Goal: Transaction & Acquisition: Purchase product/service

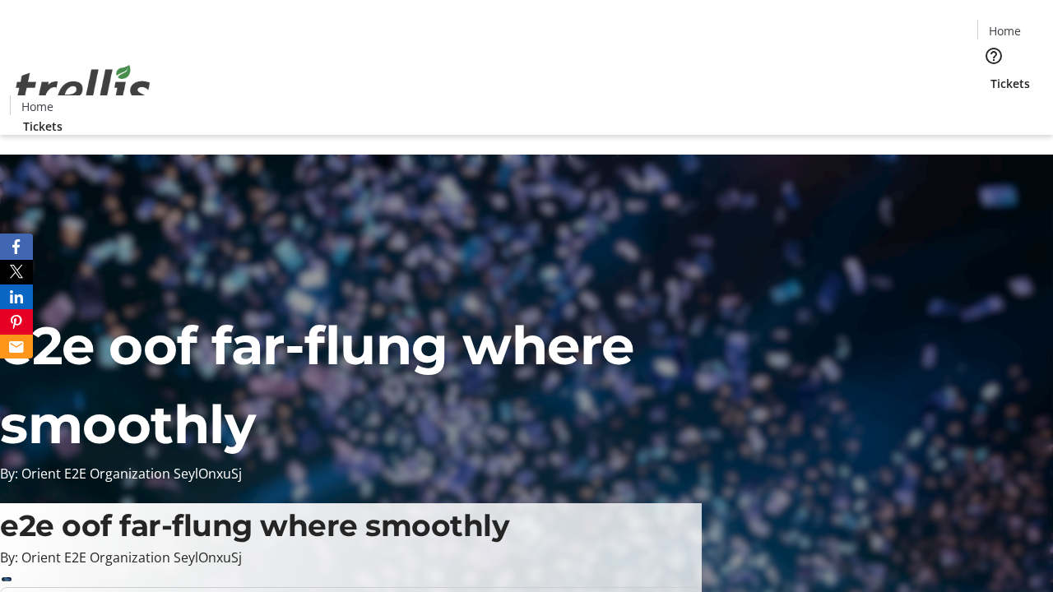
click at [990, 75] on span "Tickets" at bounding box center [1009, 83] width 39 height 17
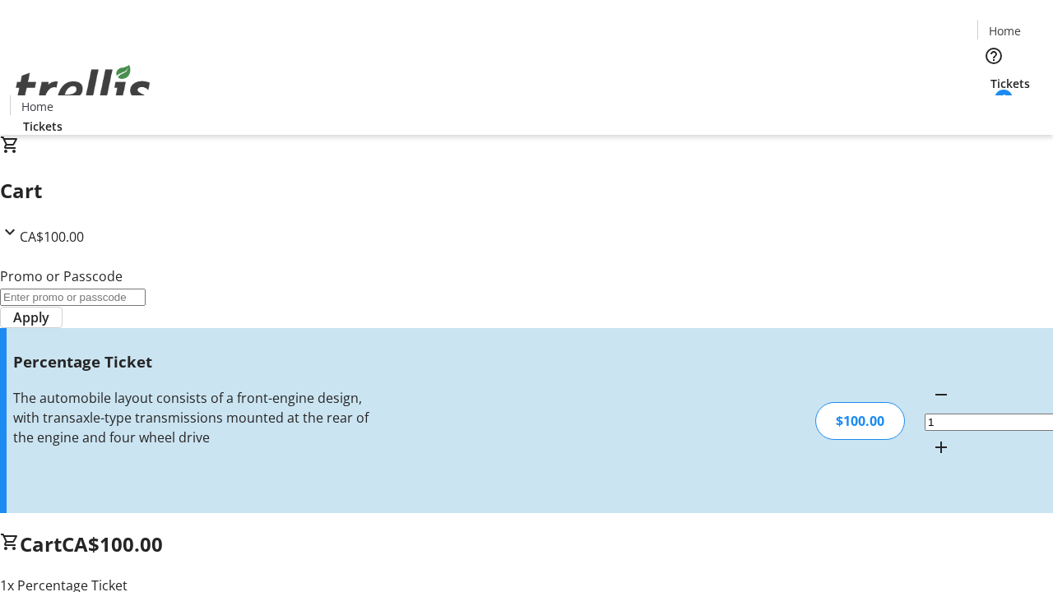
type input "FOO"
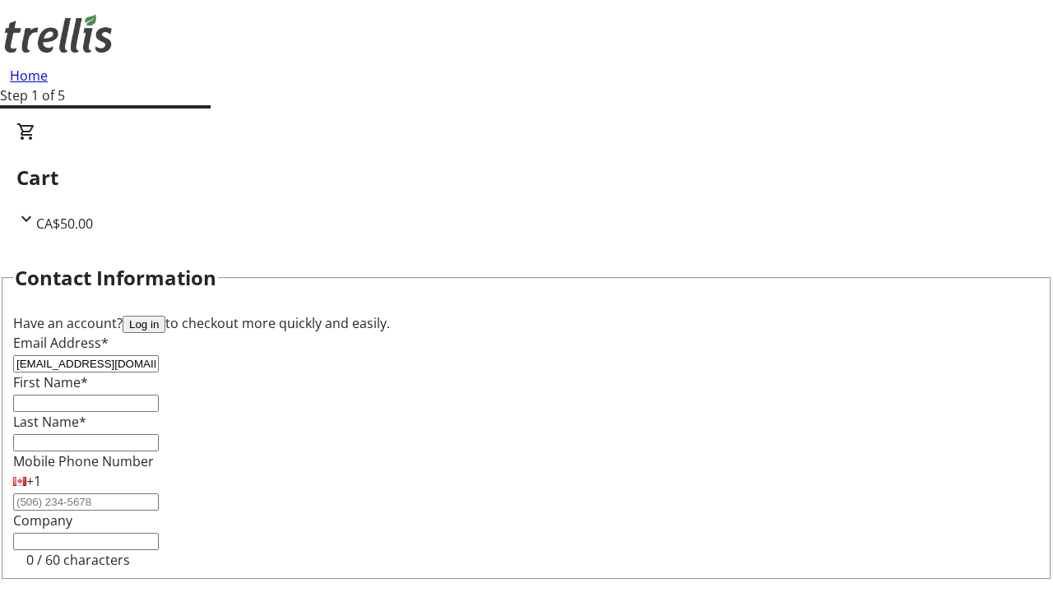
type input "[EMAIL_ADDRESS][DOMAIN_NAME]"
type input "Clare"
type input "[PERSON_NAME]"
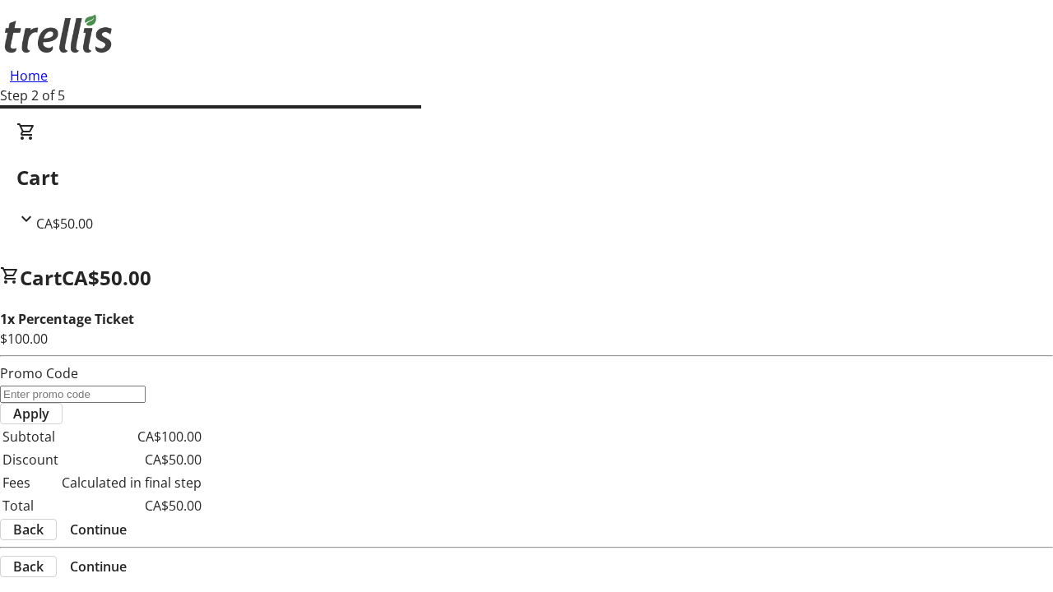
click at [127, 520] on span "Continue" at bounding box center [98, 530] width 57 height 20
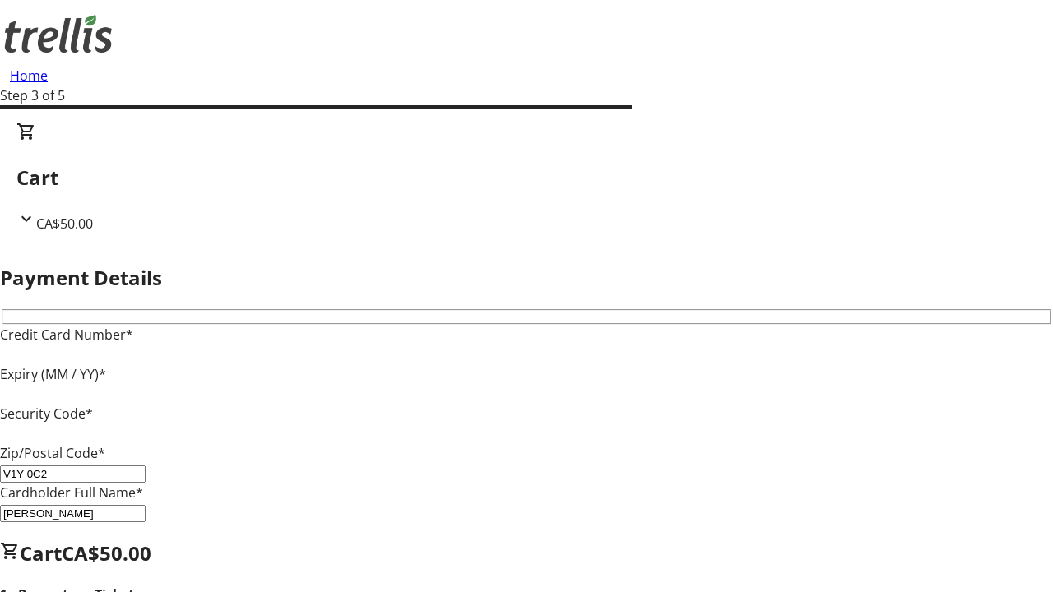
type input "V1Y 0C2"
